Goal: Navigation & Orientation: Go to known website

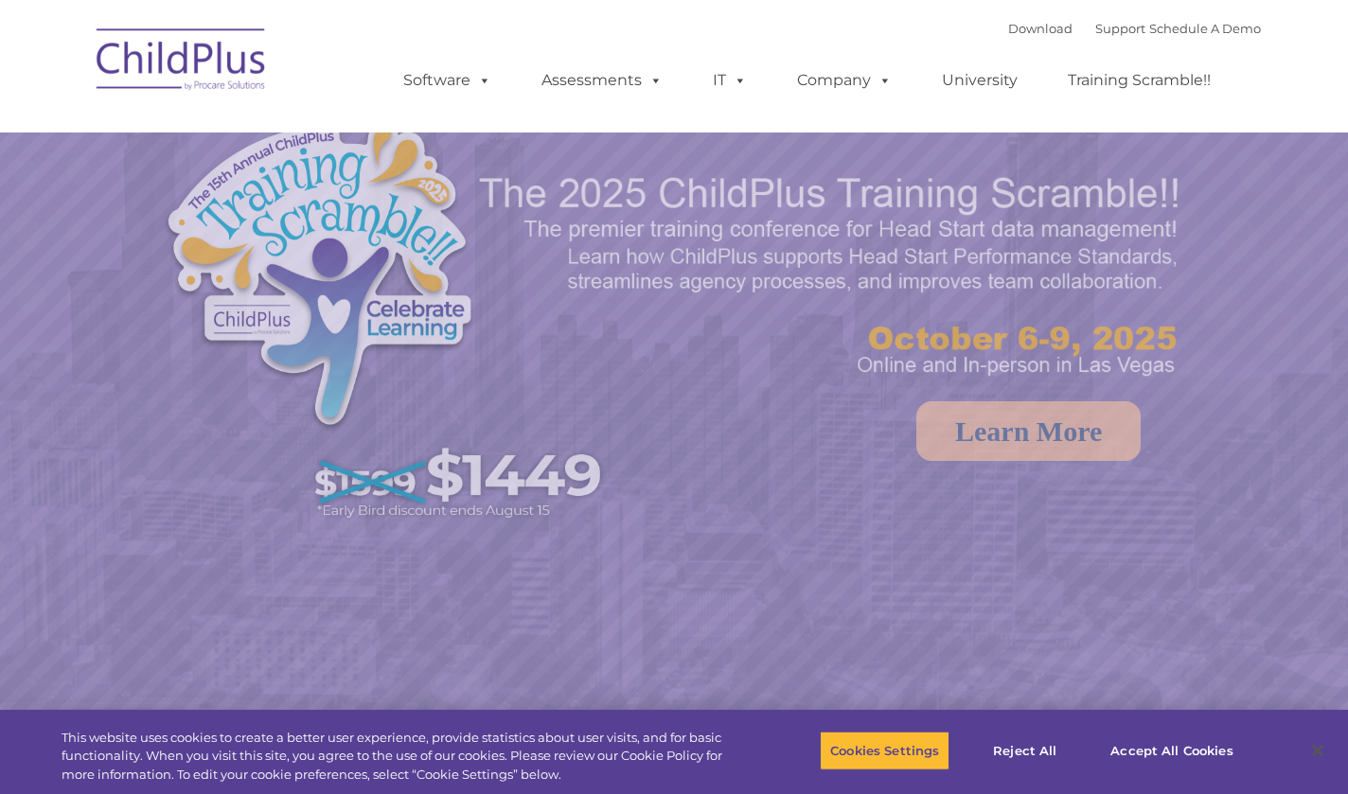
select select "MEDIUM"
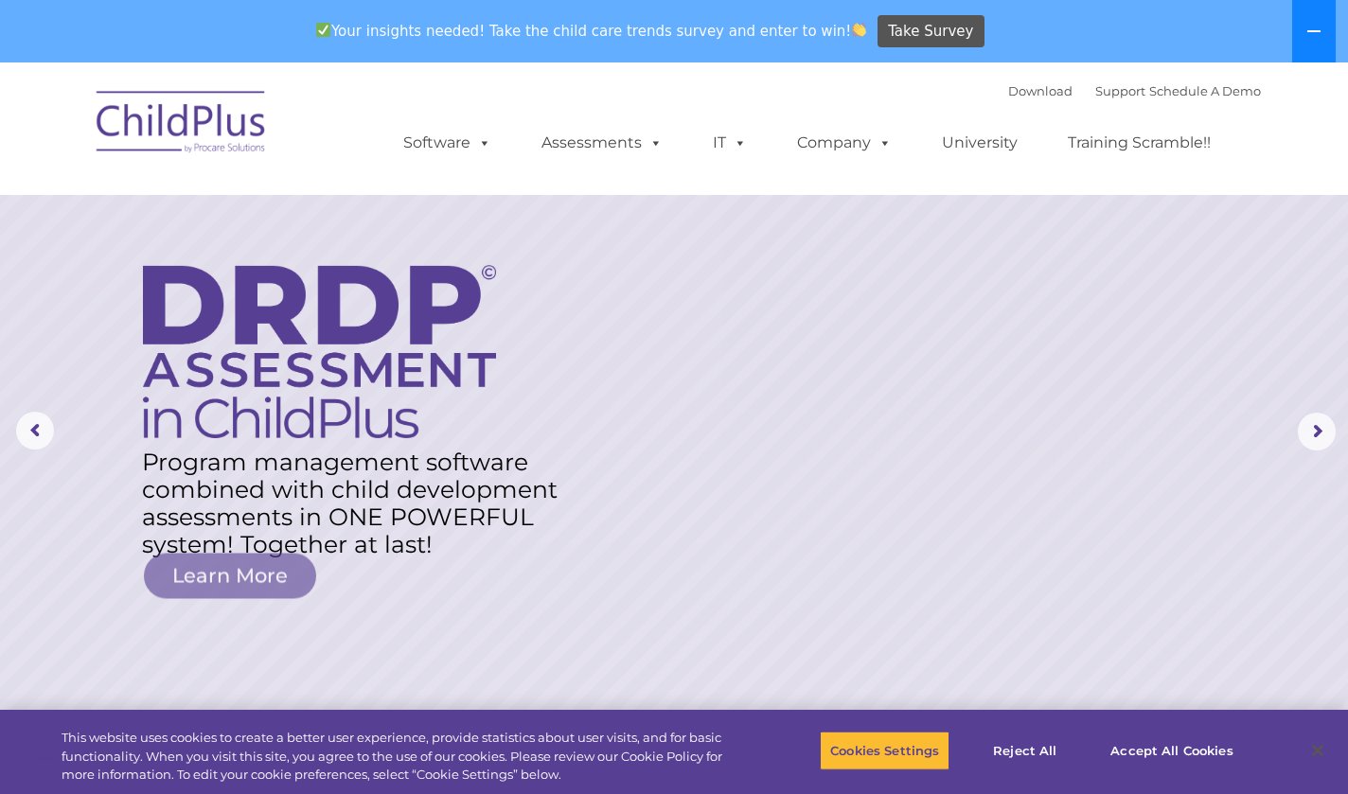
click at [1307, 28] on icon at bounding box center [1314, 31] width 15 height 15
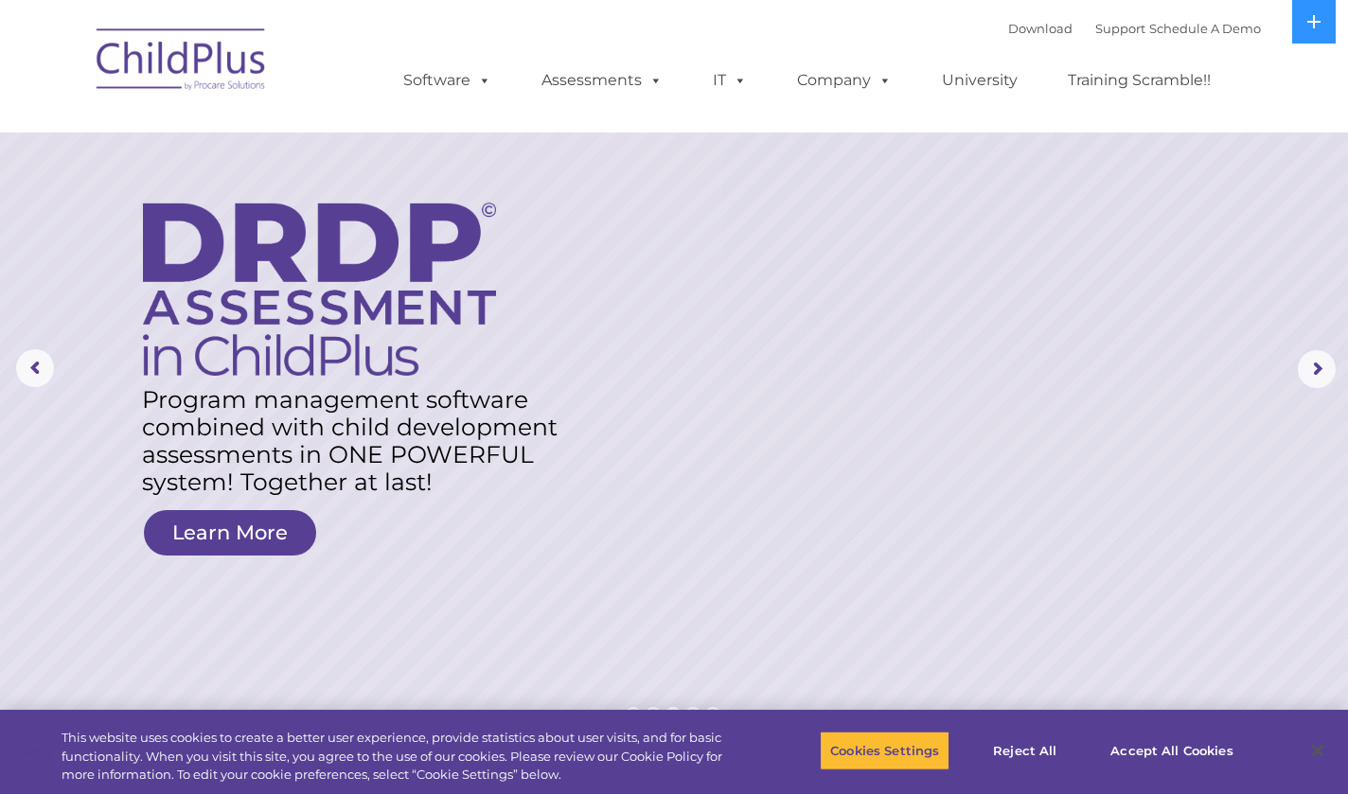
click at [1274, 64] on nav "Download Support | Schedule A Demo  MENU MENU Software ChildPlus: The original…" at bounding box center [674, 66] width 1348 height 133
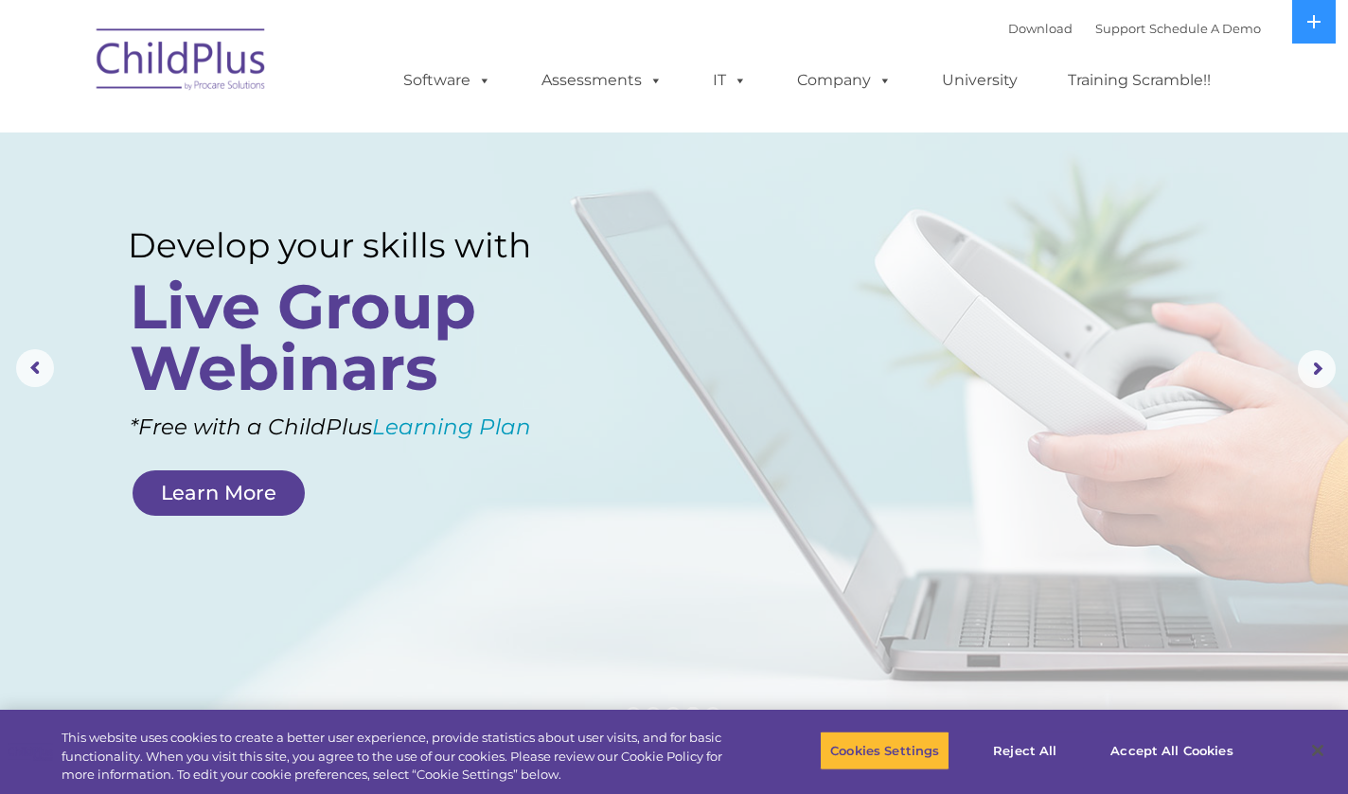
click at [145, 61] on img at bounding box center [181, 62] width 189 height 95
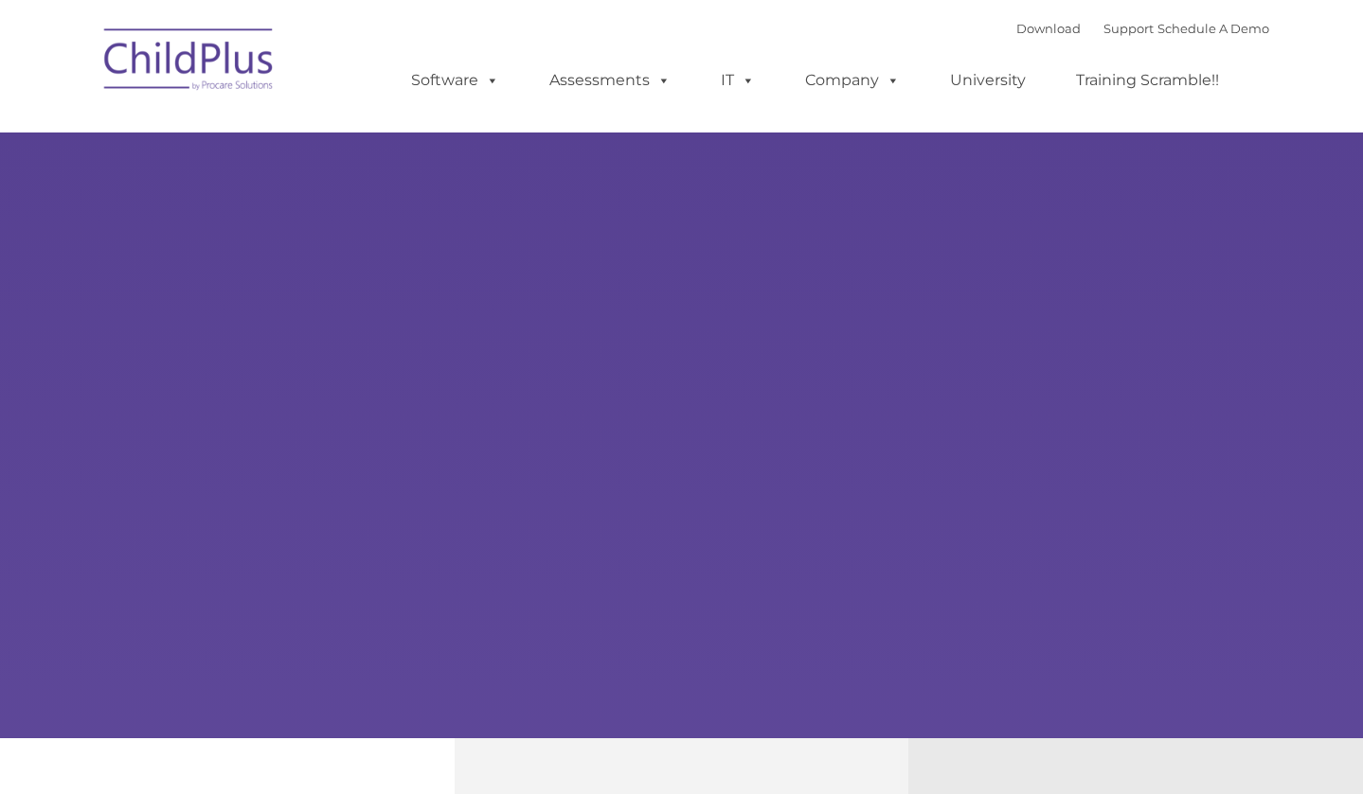
type input ""
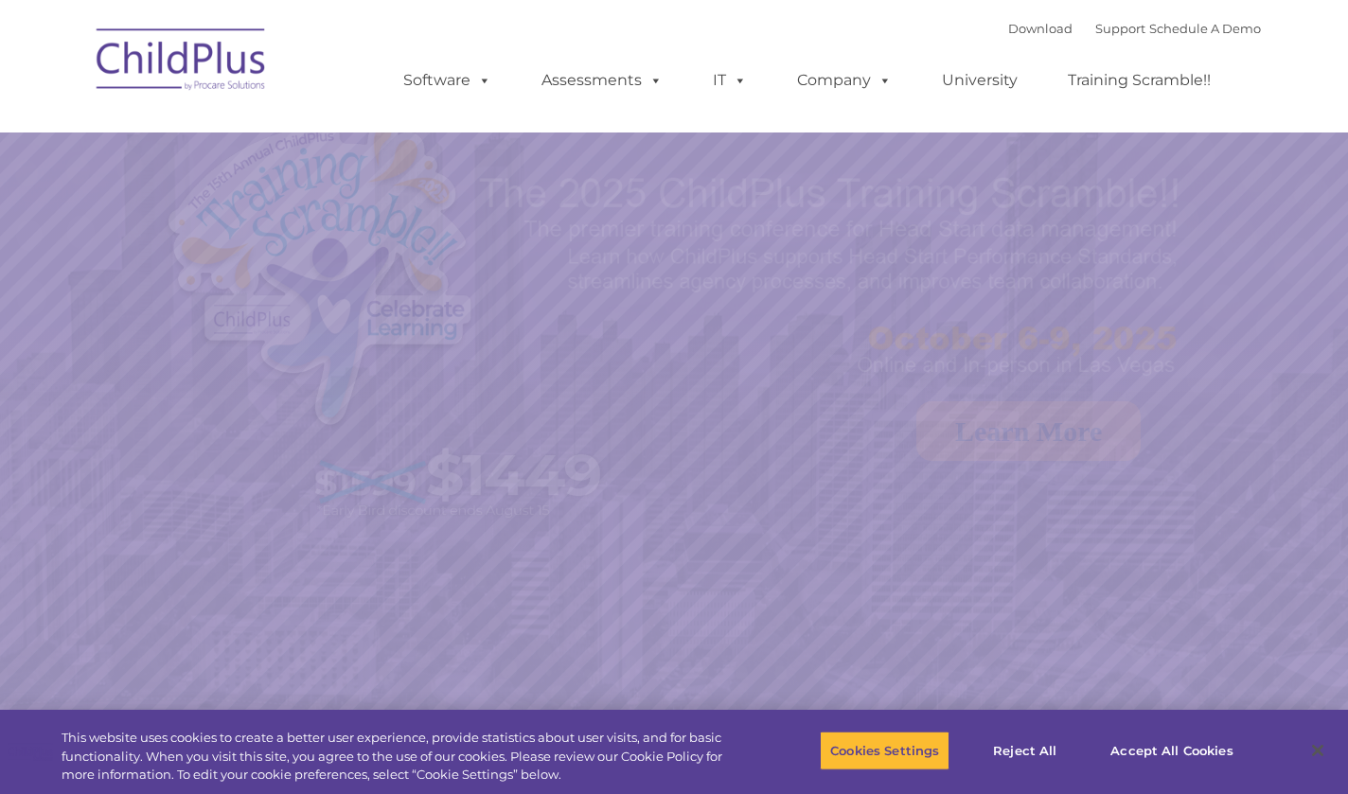
select select "MEDIUM"
